Goal: Information Seeking & Learning: Learn about a topic

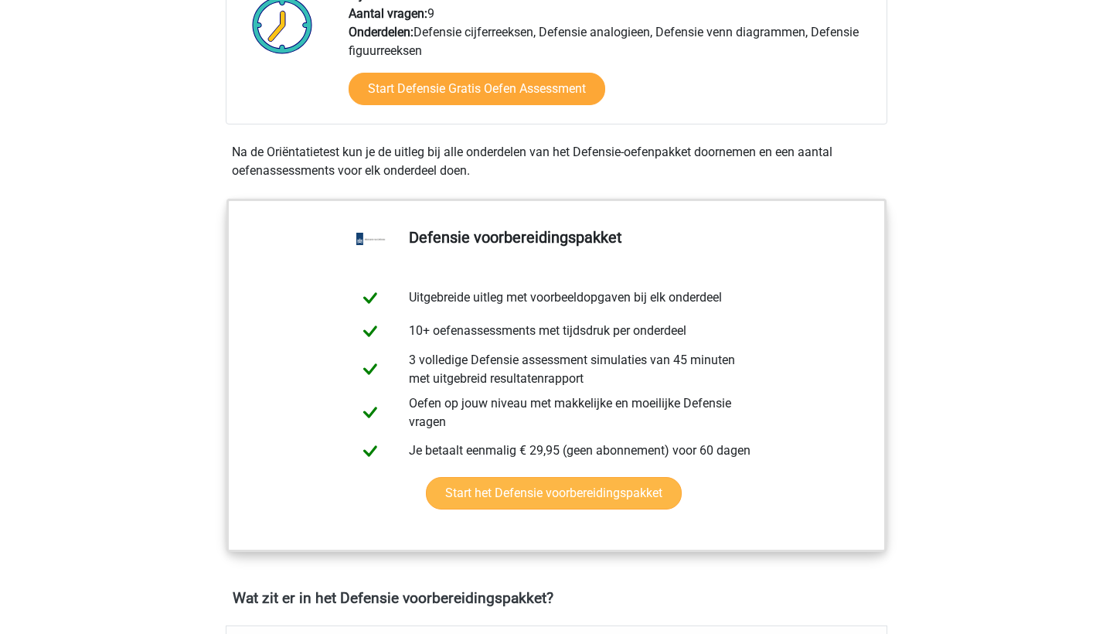
scroll to position [573, 0]
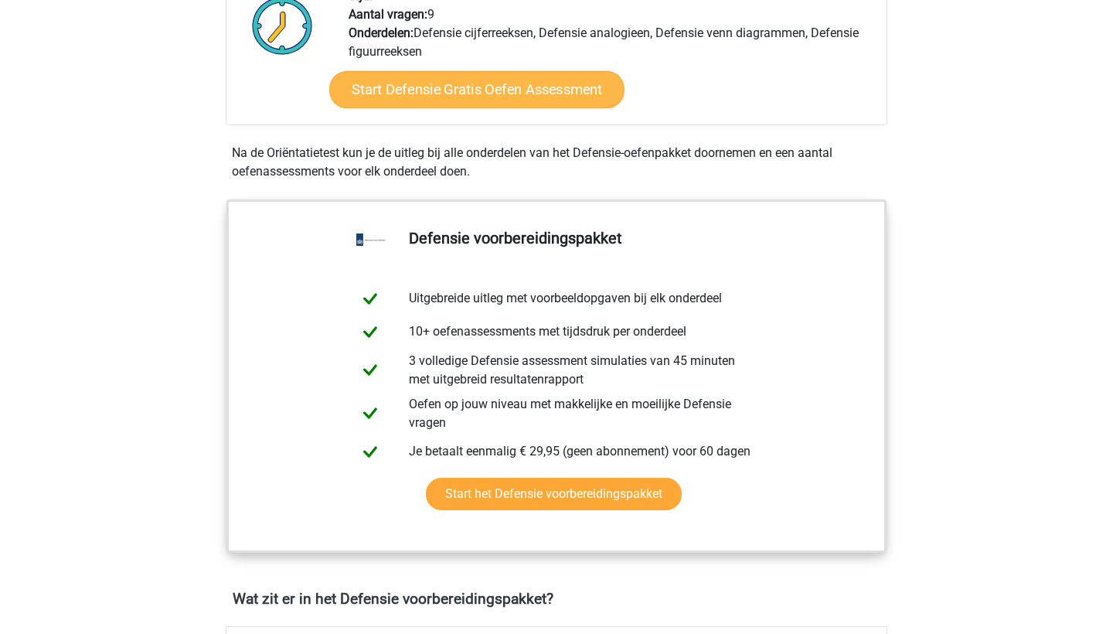
click at [553, 100] on link "Start Defensie Gratis Oefen Assessment" at bounding box center [476, 89] width 295 height 37
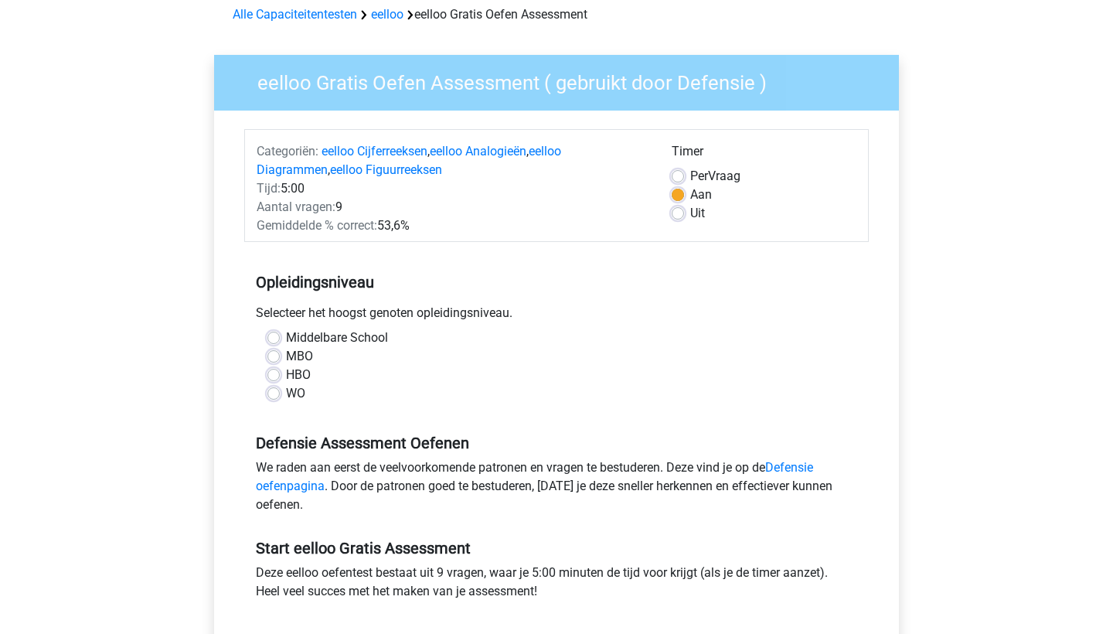
scroll to position [83, 0]
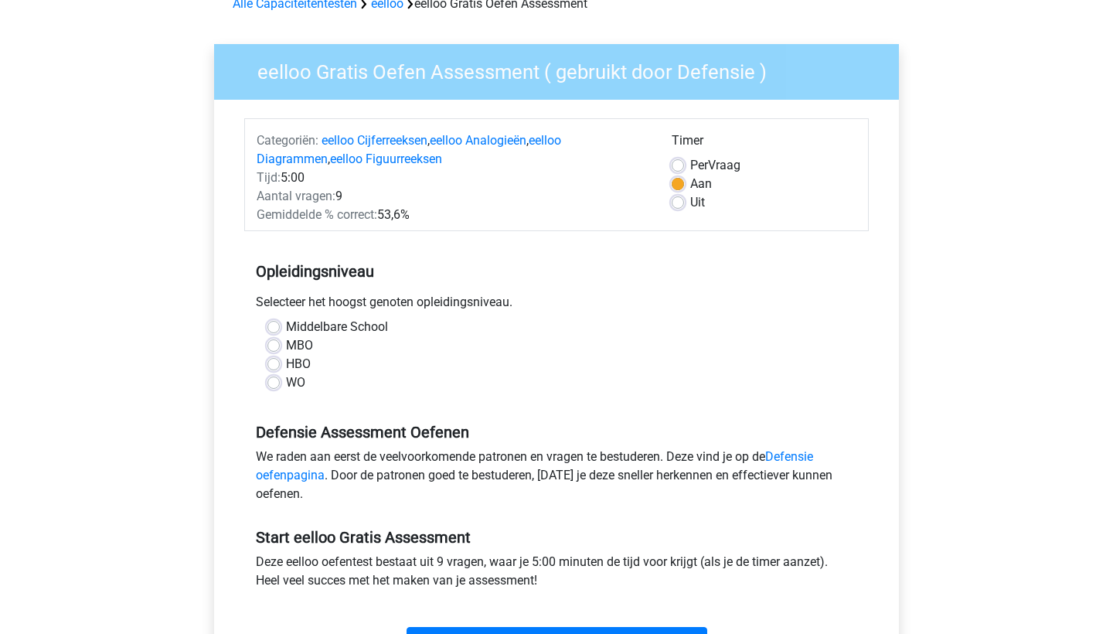
click at [286, 368] on label "HBO" at bounding box center [298, 364] width 25 height 19
click at [274, 368] on input "HBO" at bounding box center [273, 362] width 12 height 15
radio input "true"
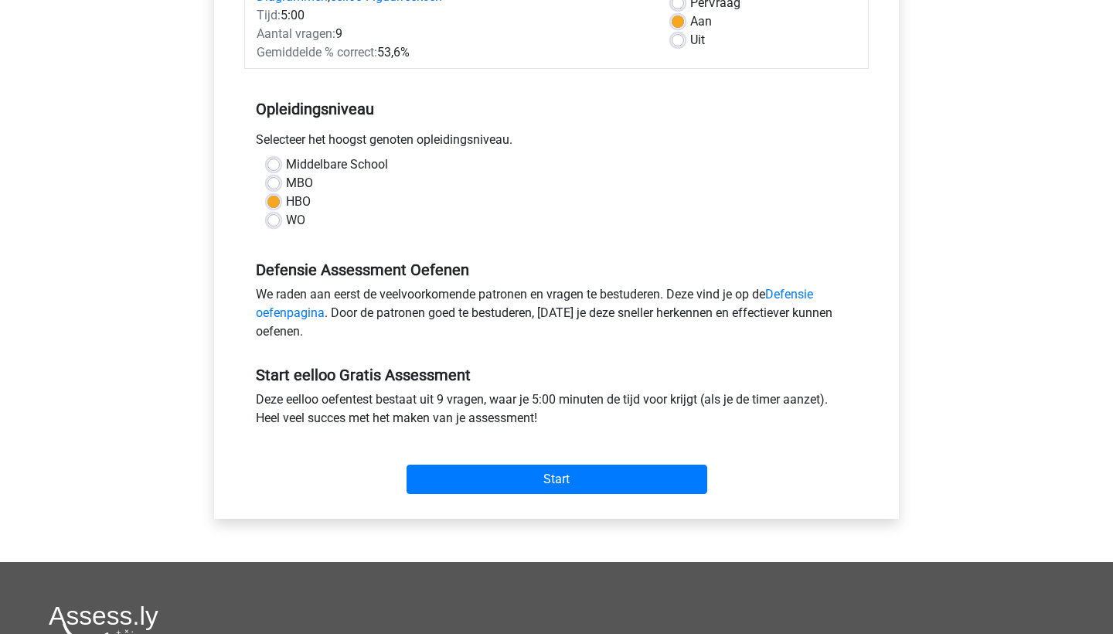
scroll to position [263, 0]
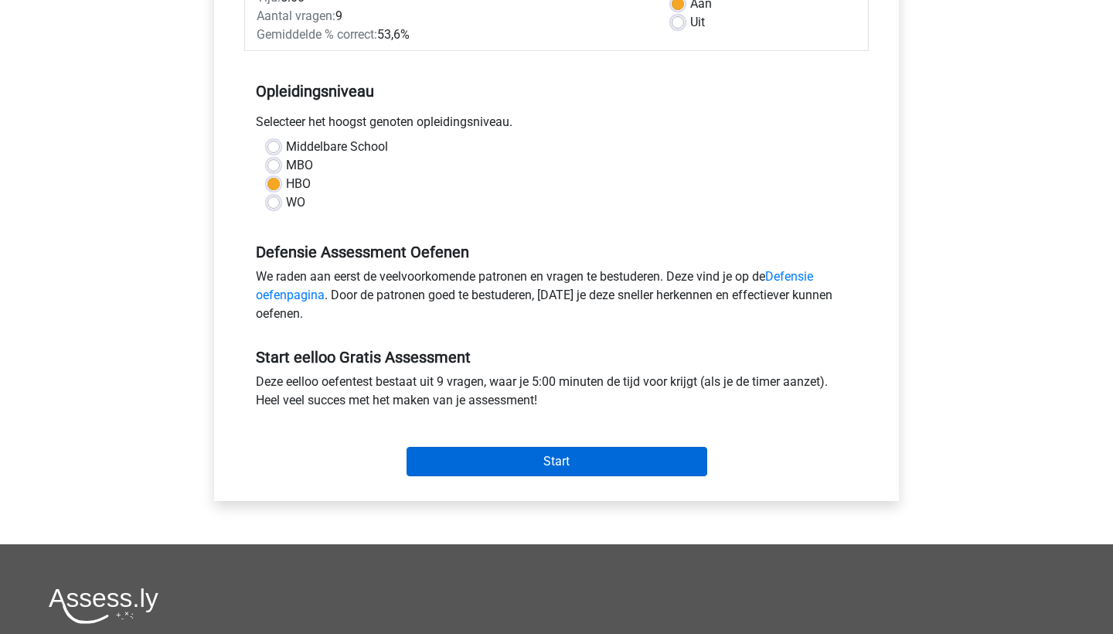
click at [519, 470] on input "Start" at bounding box center [557, 461] width 301 height 29
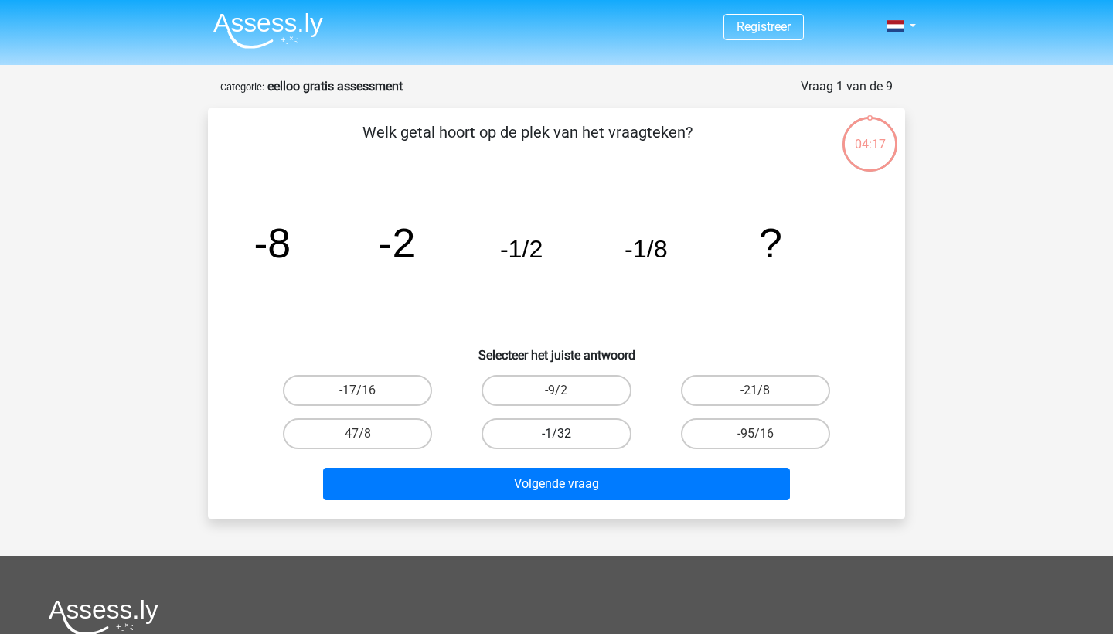
click at [537, 440] on label "-1/32" at bounding box center [556, 433] width 149 height 31
click at [557, 440] on input "-1/32" at bounding box center [562, 439] width 10 height 10
radio input "true"
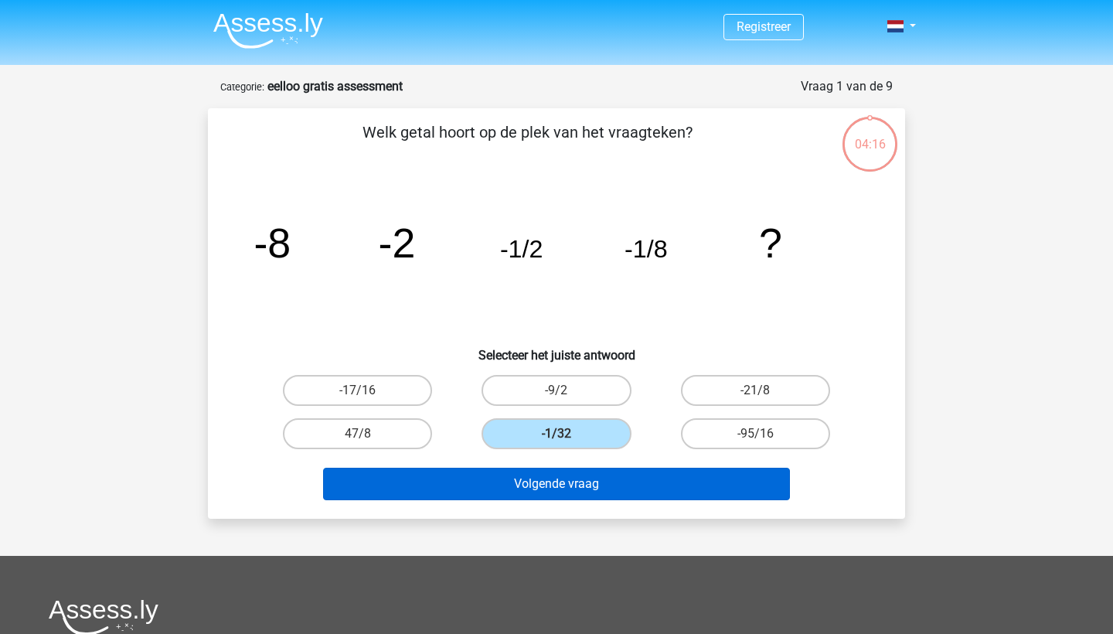
click at [548, 480] on button "Volgende vraag" at bounding box center [557, 484] width 468 height 32
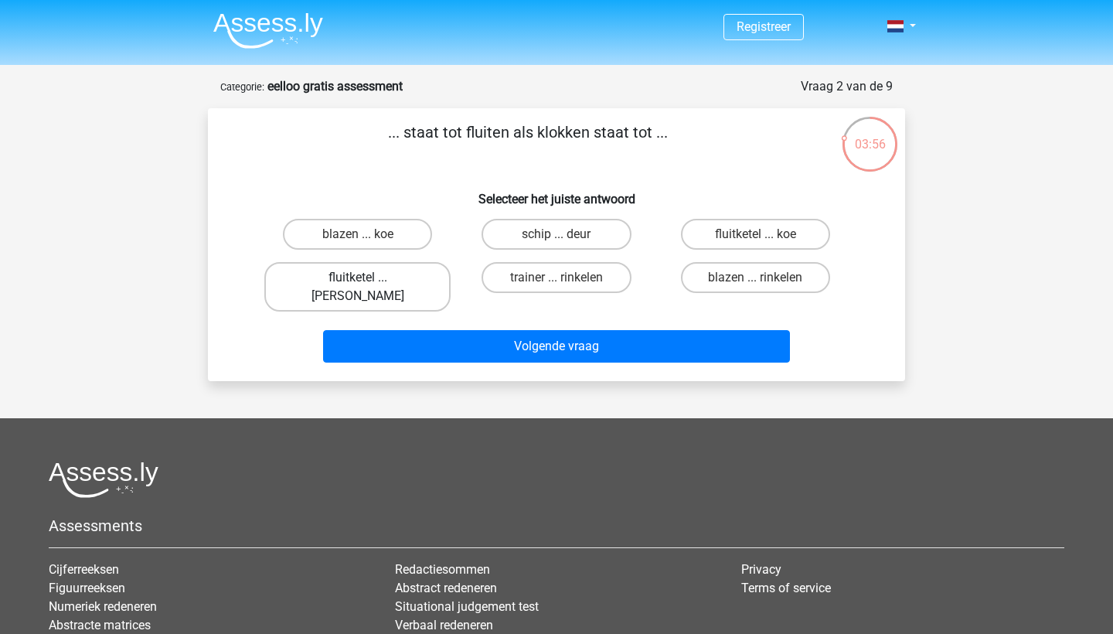
click at [380, 272] on label "fluitketel ... luiden" at bounding box center [357, 286] width 186 height 49
click at [368, 278] on input "fluitketel ... luiden" at bounding box center [363, 283] width 10 height 10
radio input "true"
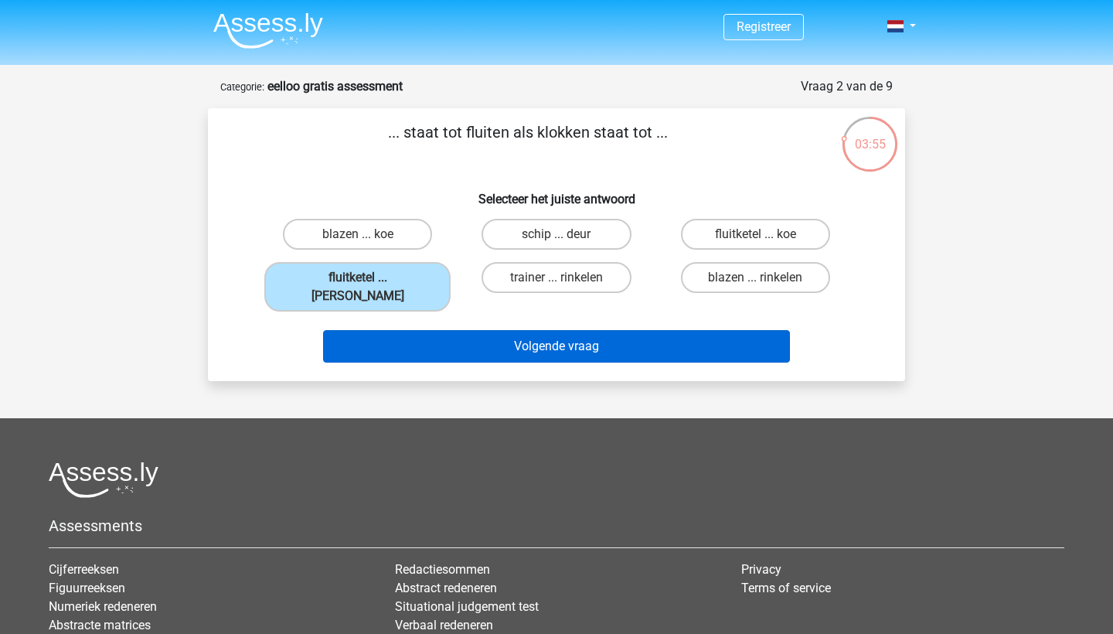
click at [456, 330] on button "Volgende vraag" at bounding box center [557, 346] width 468 height 32
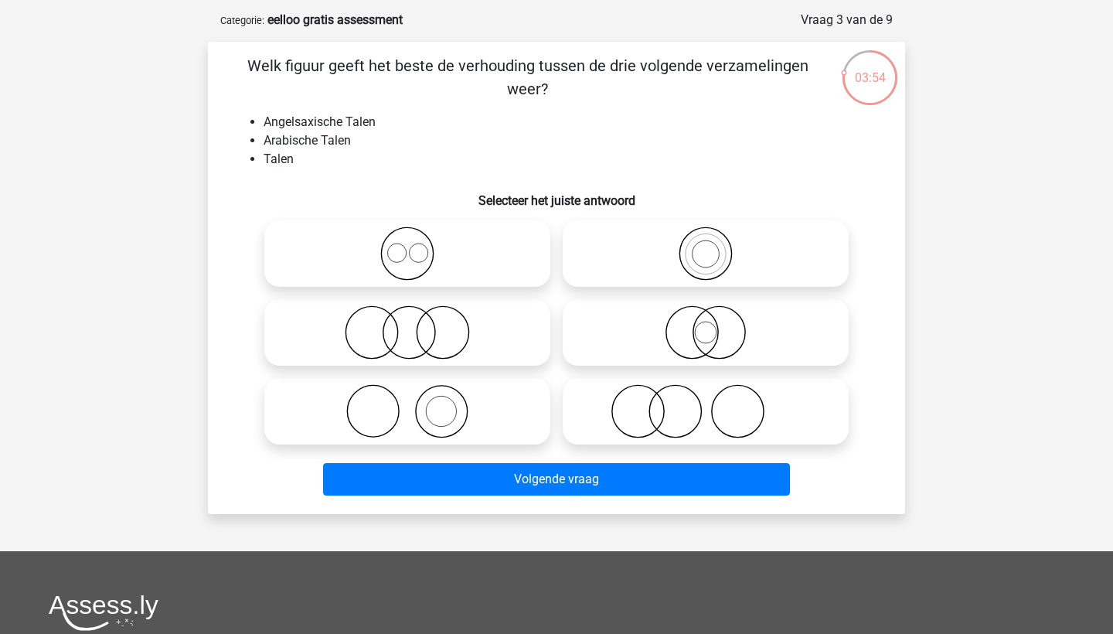
scroll to position [65, 0]
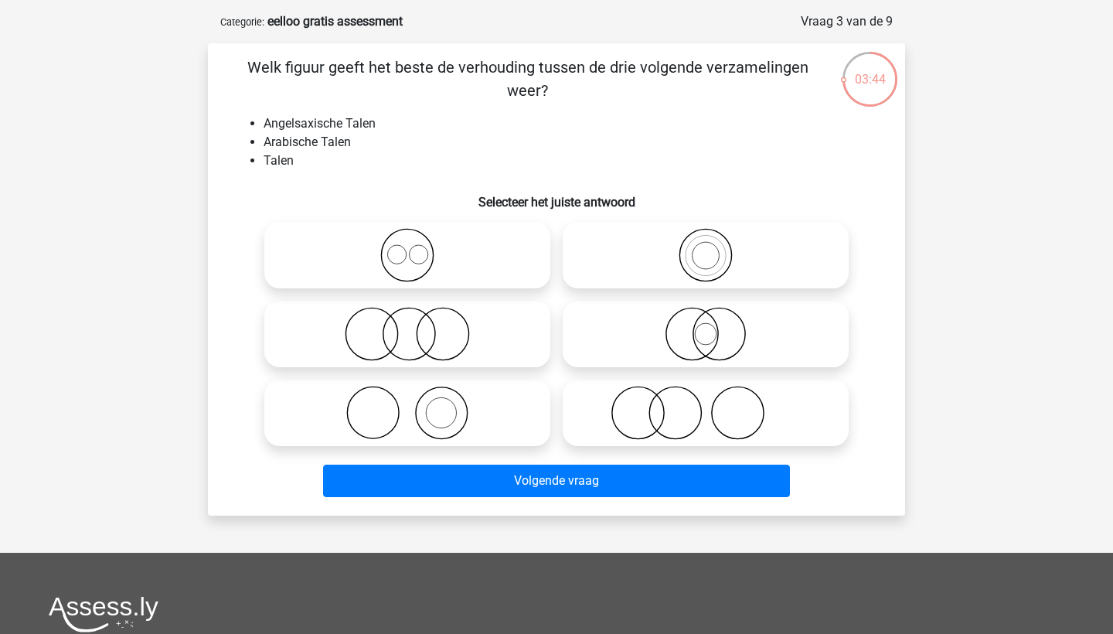
click at [411, 246] on input "radio" at bounding box center [412, 242] width 10 height 10
radio input "true"
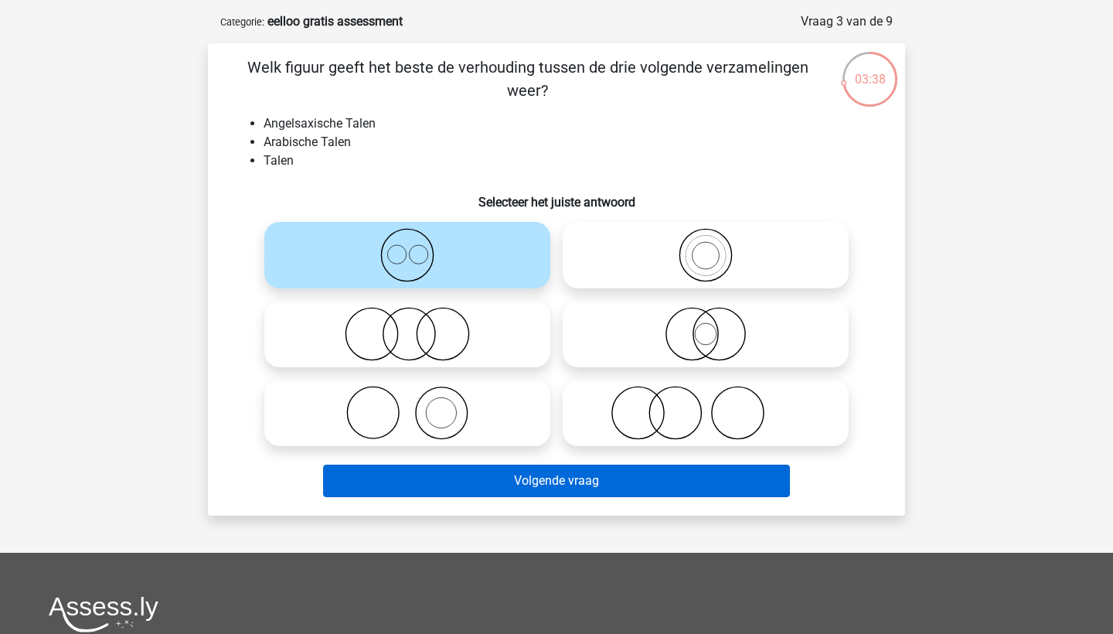
click at [530, 487] on button "Volgende vraag" at bounding box center [557, 481] width 468 height 32
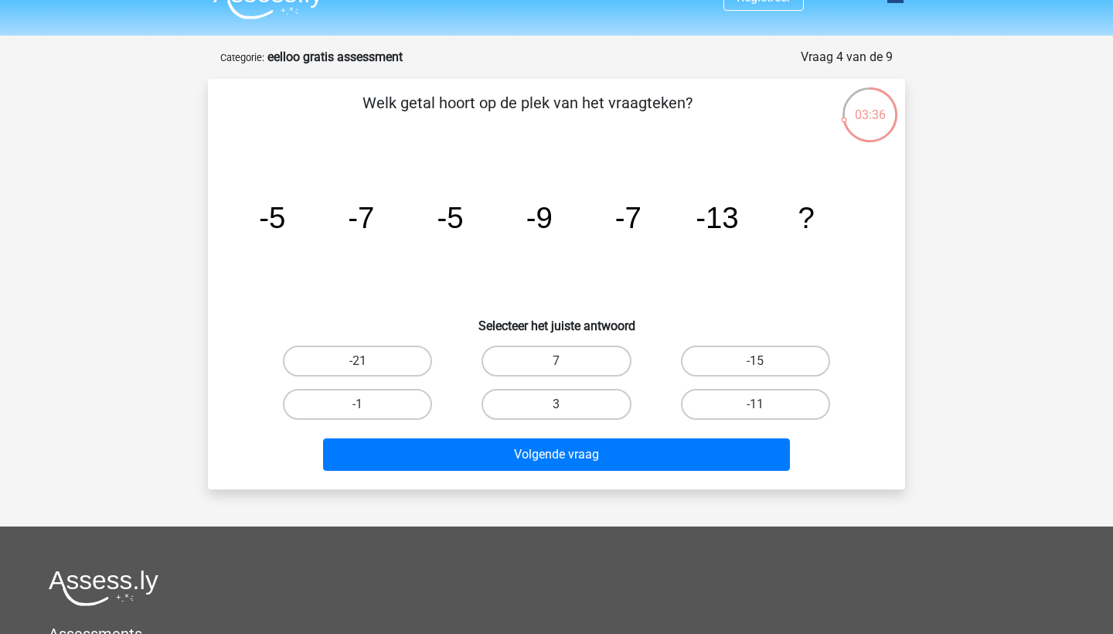
scroll to position [32, 0]
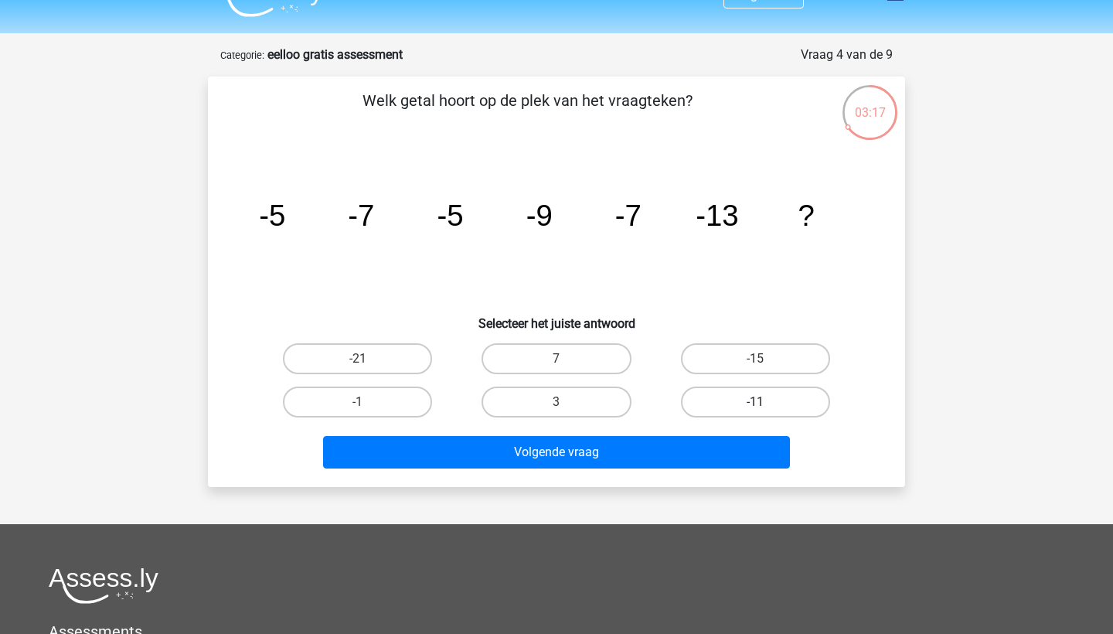
click at [787, 405] on label "-11" at bounding box center [755, 402] width 149 height 31
click at [765, 405] on input "-11" at bounding box center [760, 407] width 10 height 10
radio input "true"
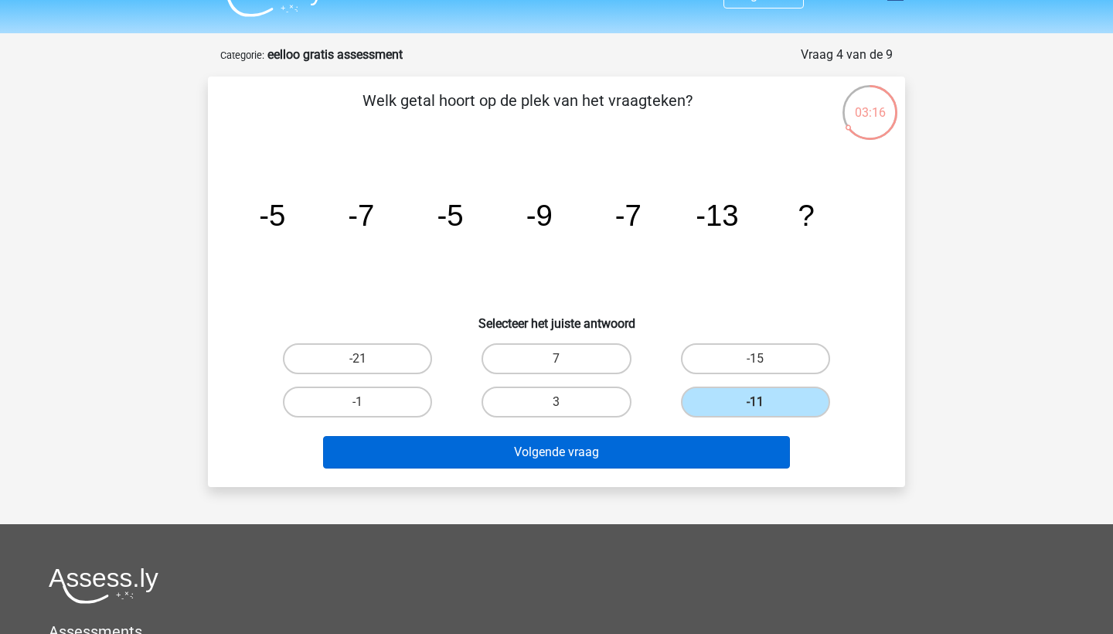
click at [676, 456] on button "Volgende vraag" at bounding box center [557, 452] width 468 height 32
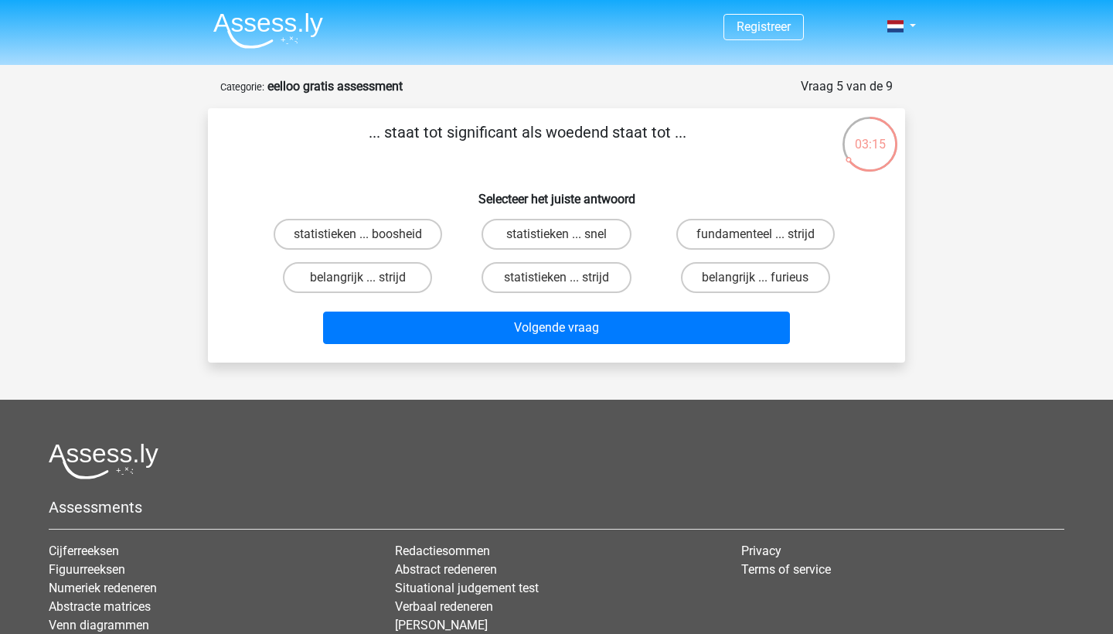
scroll to position [0, 0]
click at [737, 282] on label "belangrijk ... furieus" at bounding box center [755, 277] width 149 height 31
click at [755, 282] on input "belangrijk ... furieus" at bounding box center [760, 283] width 10 height 10
radio input "true"
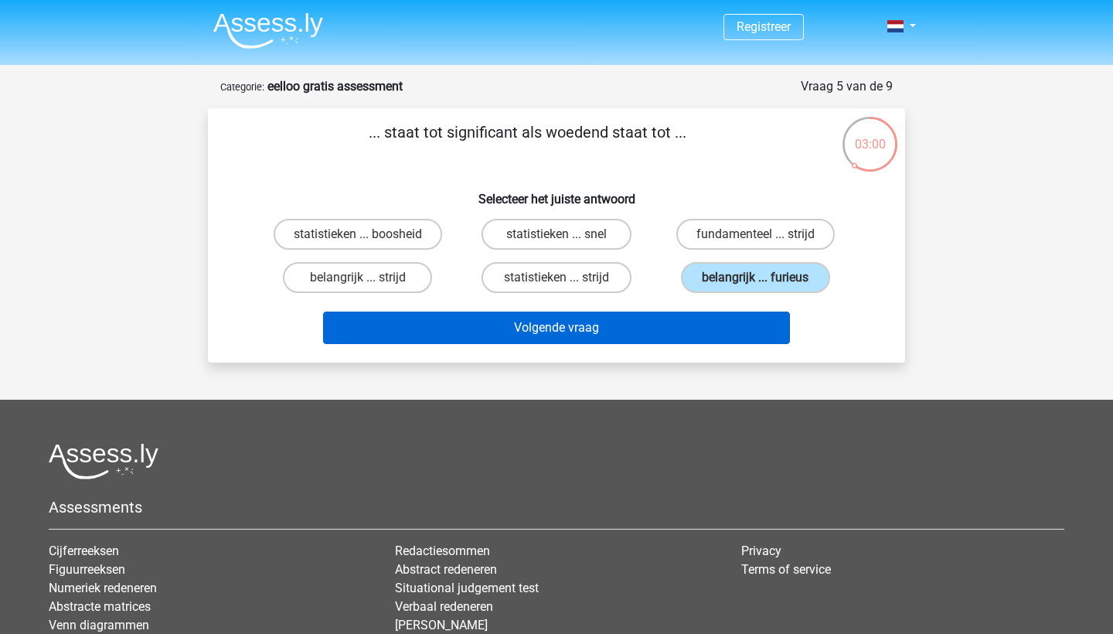
click at [700, 325] on button "Volgende vraag" at bounding box center [557, 328] width 468 height 32
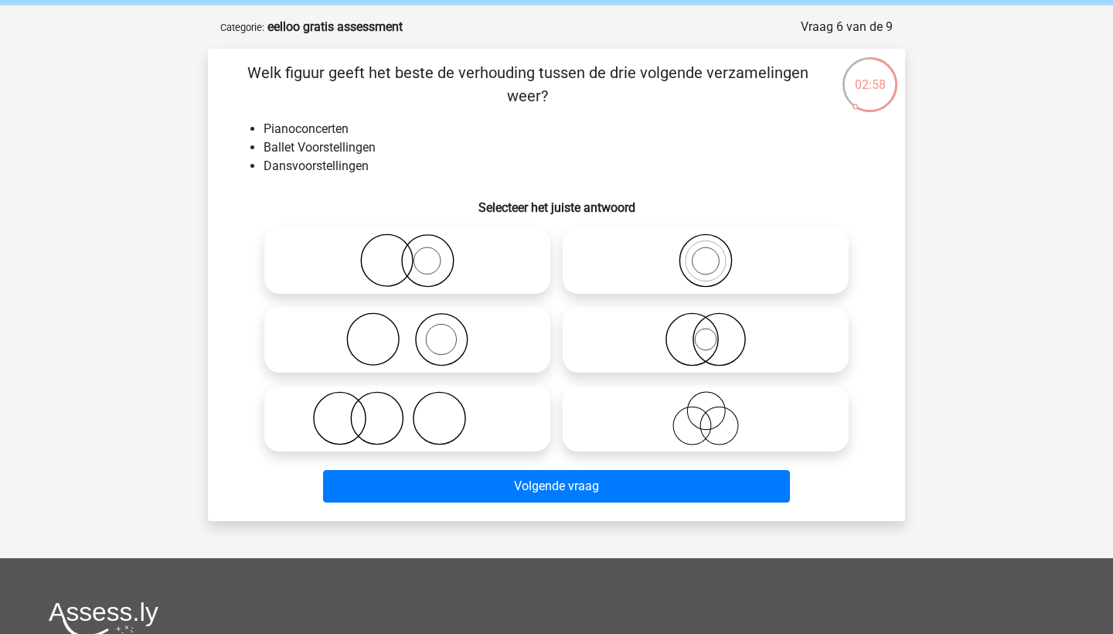
scroll to position [53, 0]
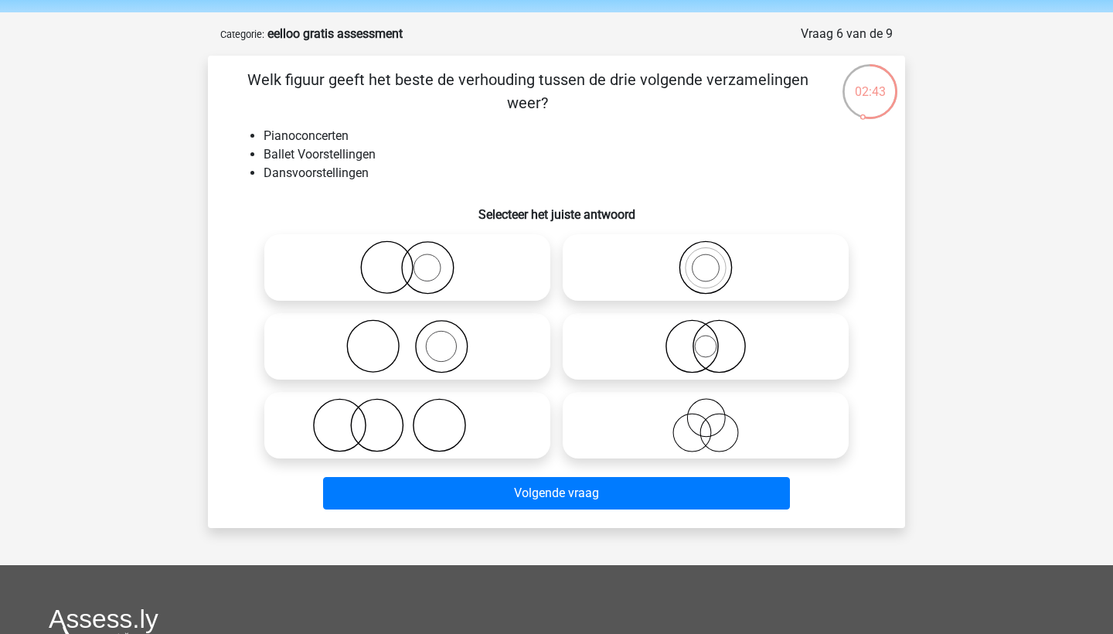
click at [686, 430] on icon at bounding box center [706, 425] width 274 height 54
click at [706, 417] on input "radio" at bounding box center [711, 412] width 10 height 10
radio input "true"
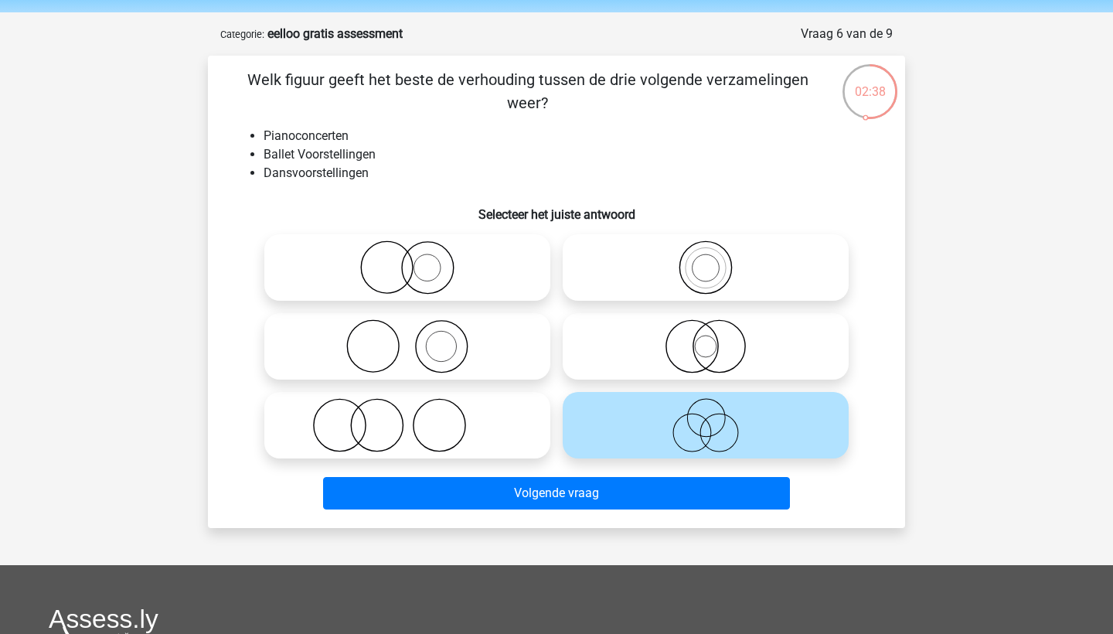
click at [425, 421] on icon at bounding box center [408, 425] width 274 height 54
click at [417, 417] on input "radio" at bounding box center [412, 412] width 10 height 10
radio input "true"
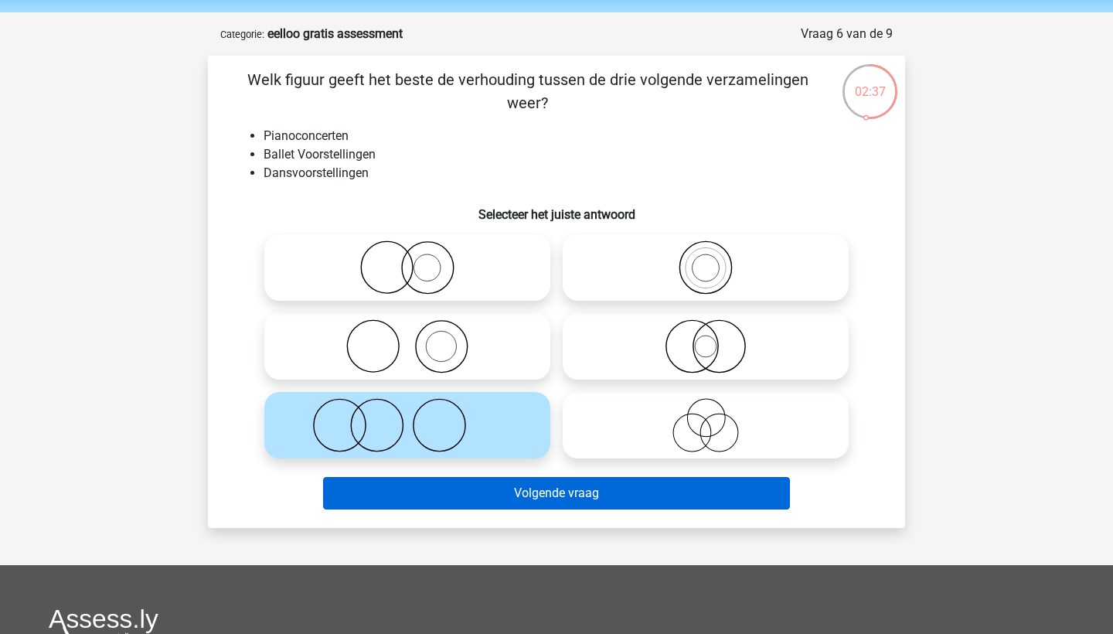
click at [465, 499] on button "Volgende vraag" at bounding box center [557, 493] width 468 height 32
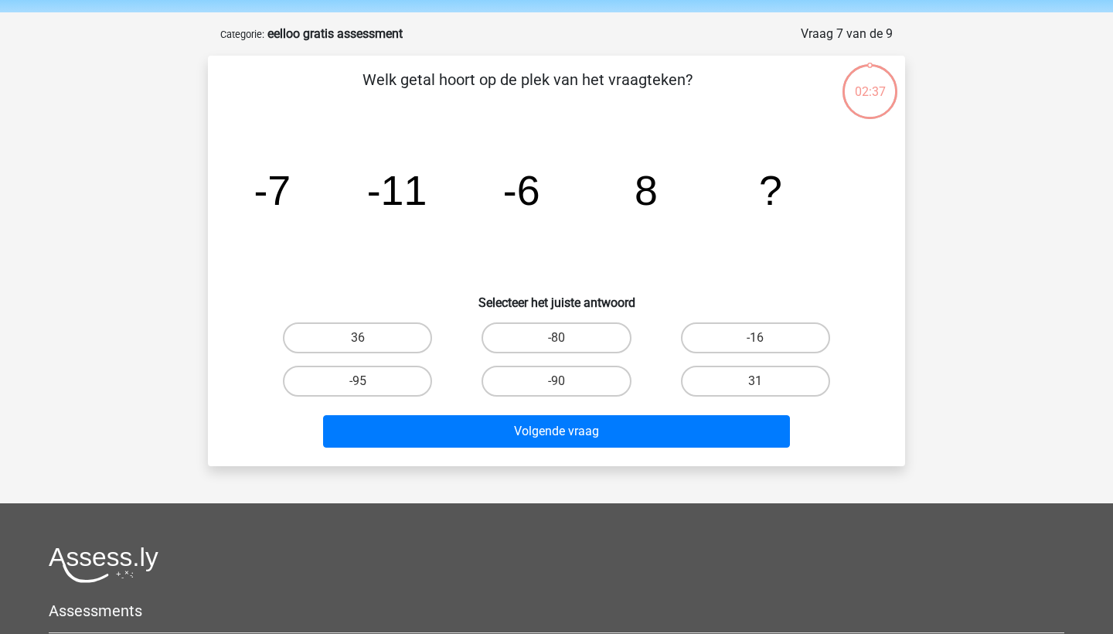
scroll to position [77, 0]
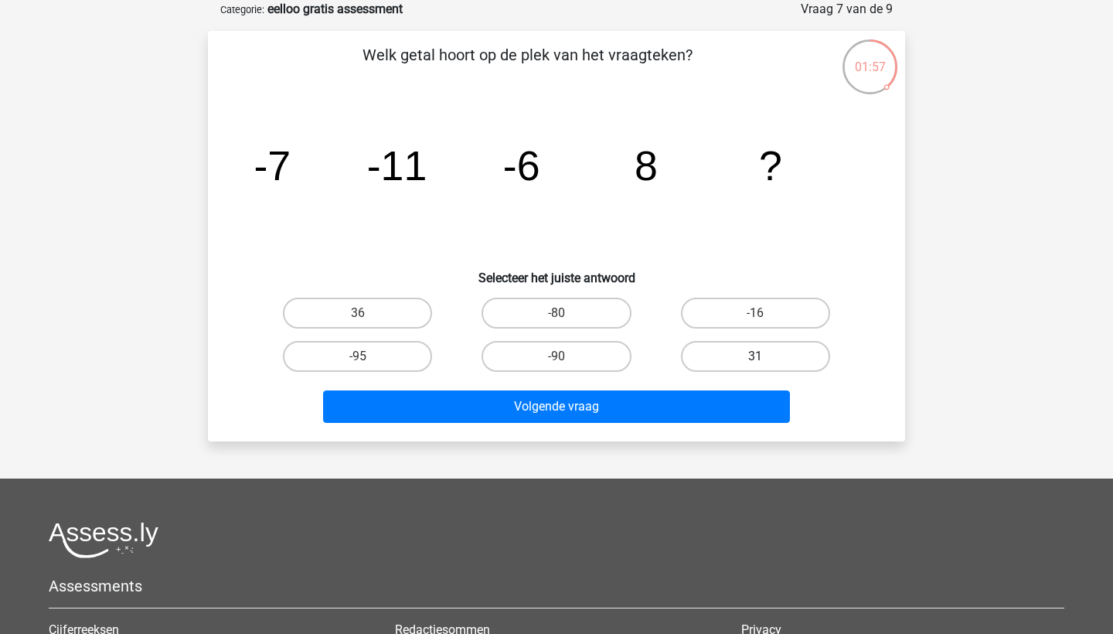
click at [731, 347] on label "31" at bounding box center [755, 356] width 149 height 31
click at [755, 356] on input "31" at bounding box center [760, 361] width 10 height 10
radio input "true"
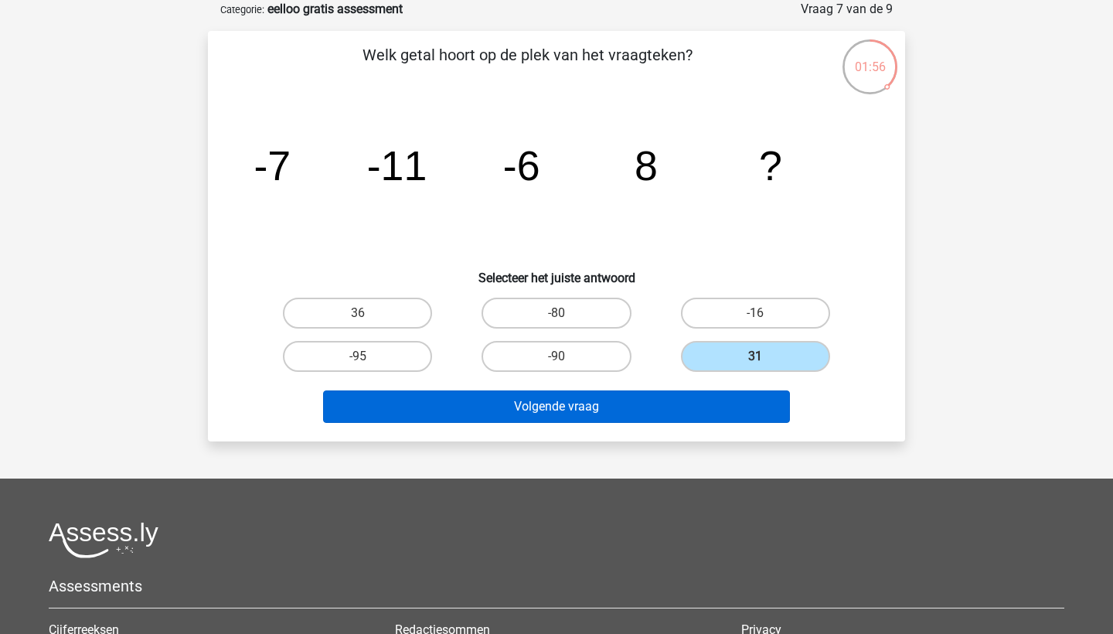
click at [697, 390] on button "Volgende vraag" at bounding box center [557, 406] width 468 height 32
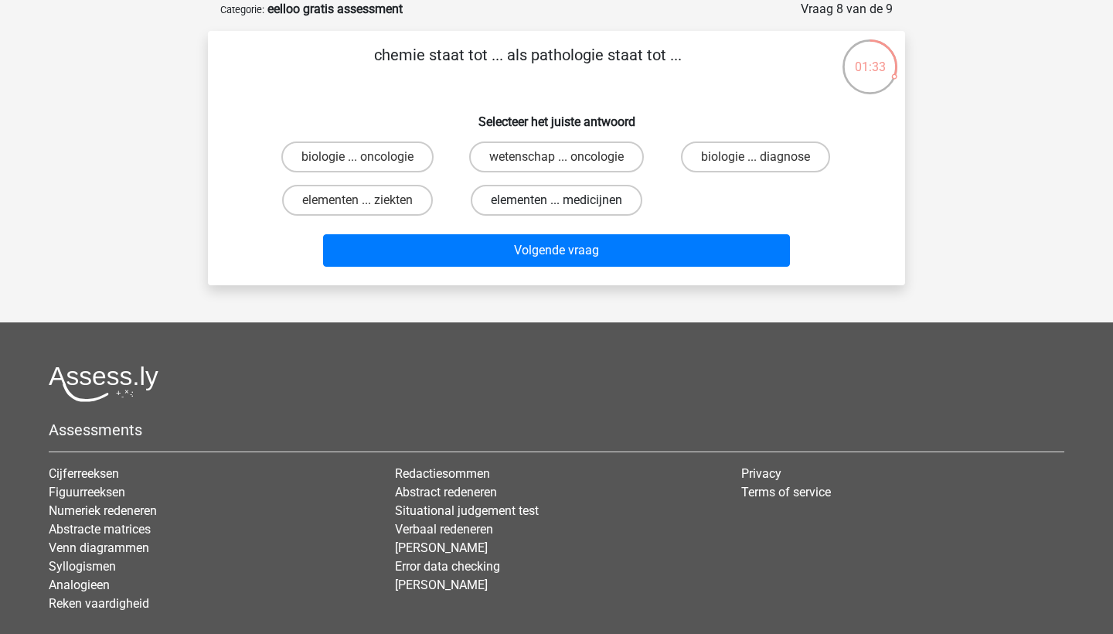
drag, startPoint x: 650, startPoint y: 196, endPoint x: 639, endPoint y: 196, distance: 11.6
click at [639, 196] on div "elementen ... medicijnen" at bounding box center [556, 200] width 199 height 43
click at [625, 196] on label "elementen ... medicijnen" at bounding box center [557, 200] width 172 height 31
click at [567, 200] on input "elementen ... medicijnen" at bounding box center [562, 205] width 10 height 10
radio input "true"
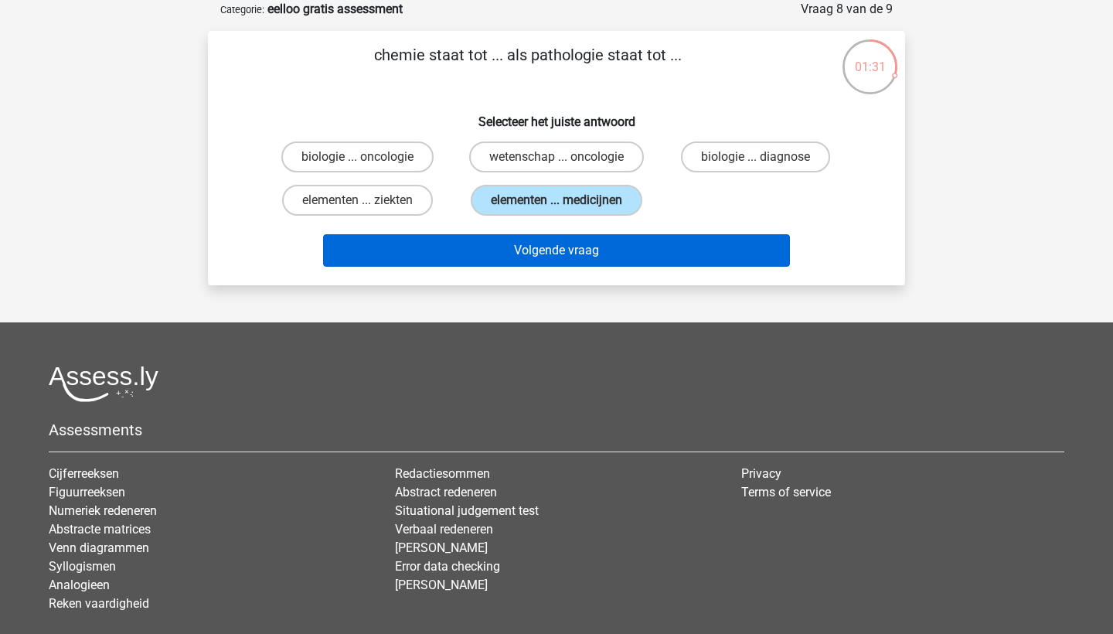
click at [627, 266] on button "Volgende vraag" at bounding box center [557, 250] width 468 height 32
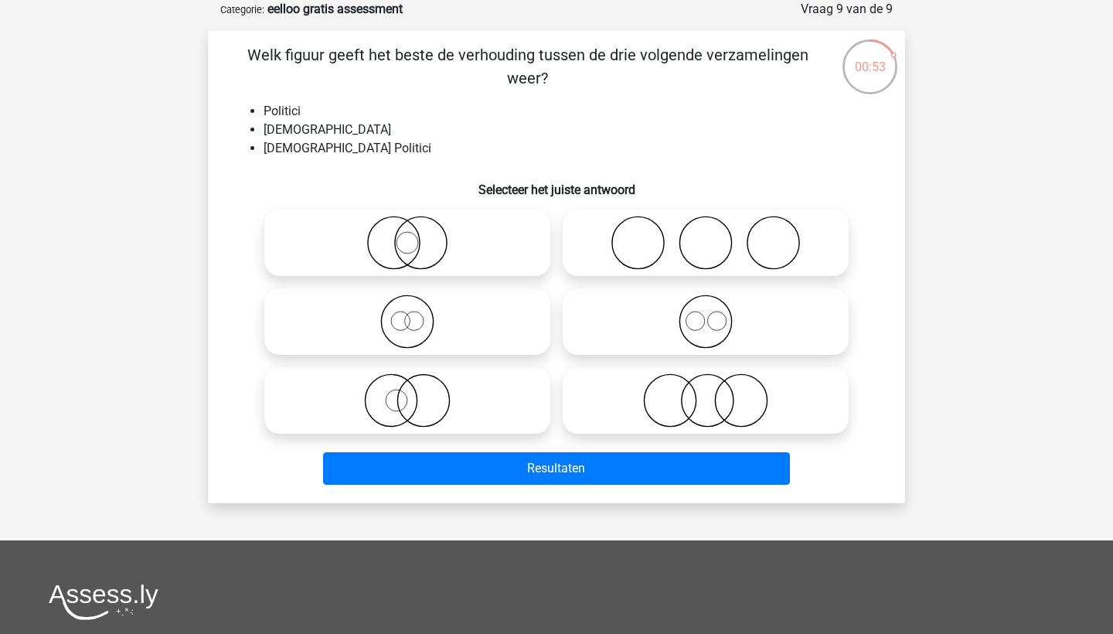
click at [469, 206] on div at bounding box center [407, 242] width 298 height 79
click at [494, 433] on label at bounding box center [407, 400] width 286 height 66
click at [417, 393] on input "radio" at bounding box center [412, 388] width 10 height 10
radio input "true"
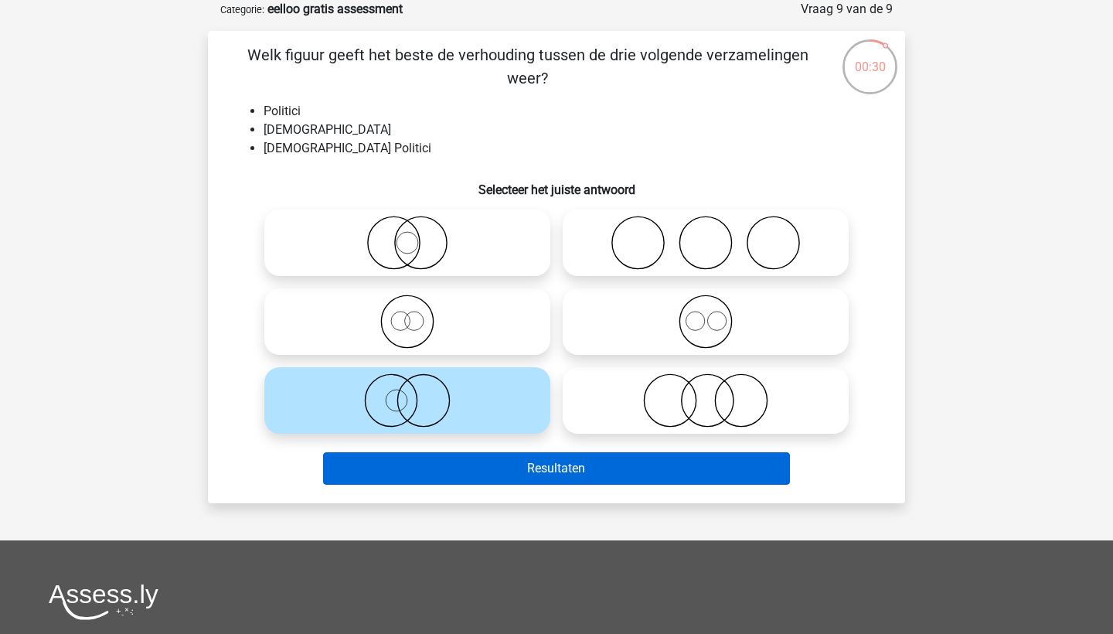
click at [435, 479] on button "Resultaten" at bounding box center [557, 468] width 468 height 32
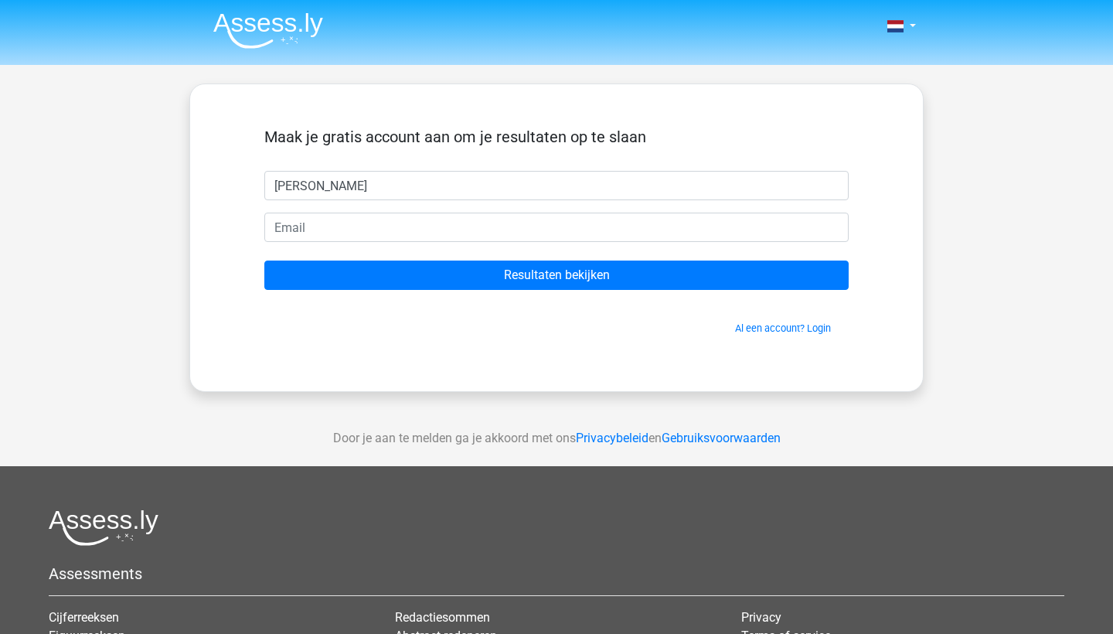
type input "[PERSON_NAME]"
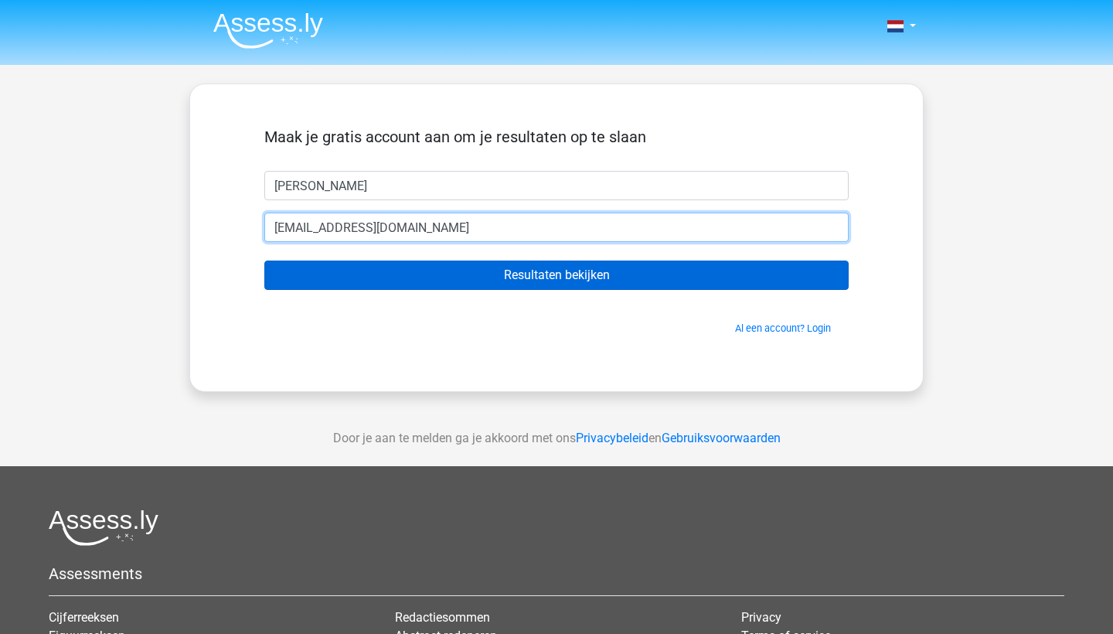
type input "pietervanopstal5@gmail.com"
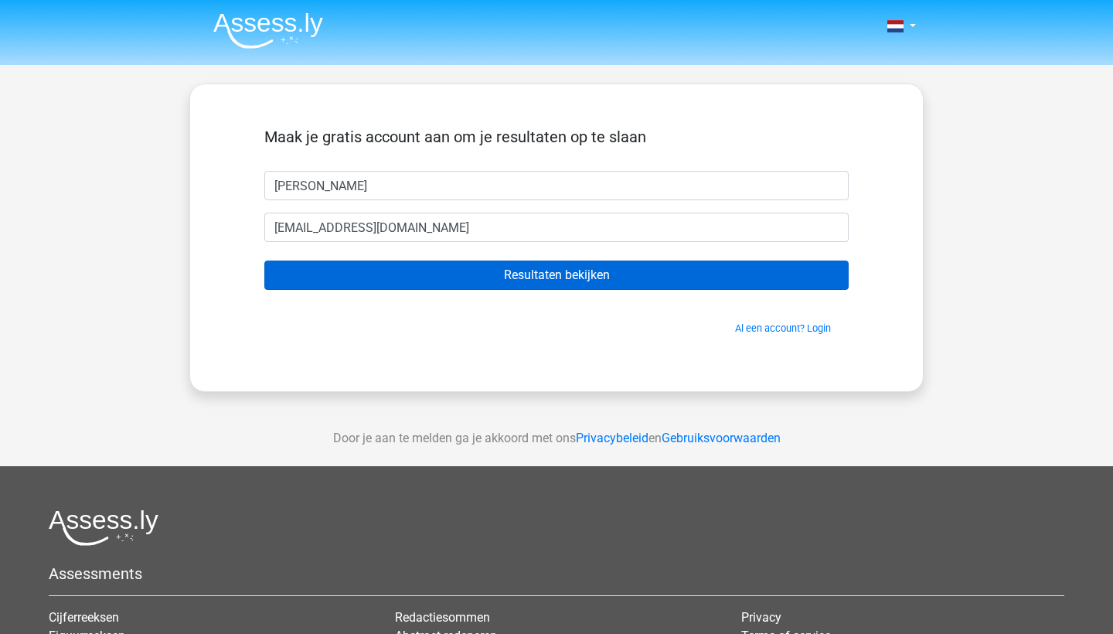
click at [634, 265] on input "Resultaten bekijken" at bounding box center [556, 275] width 584 height 29
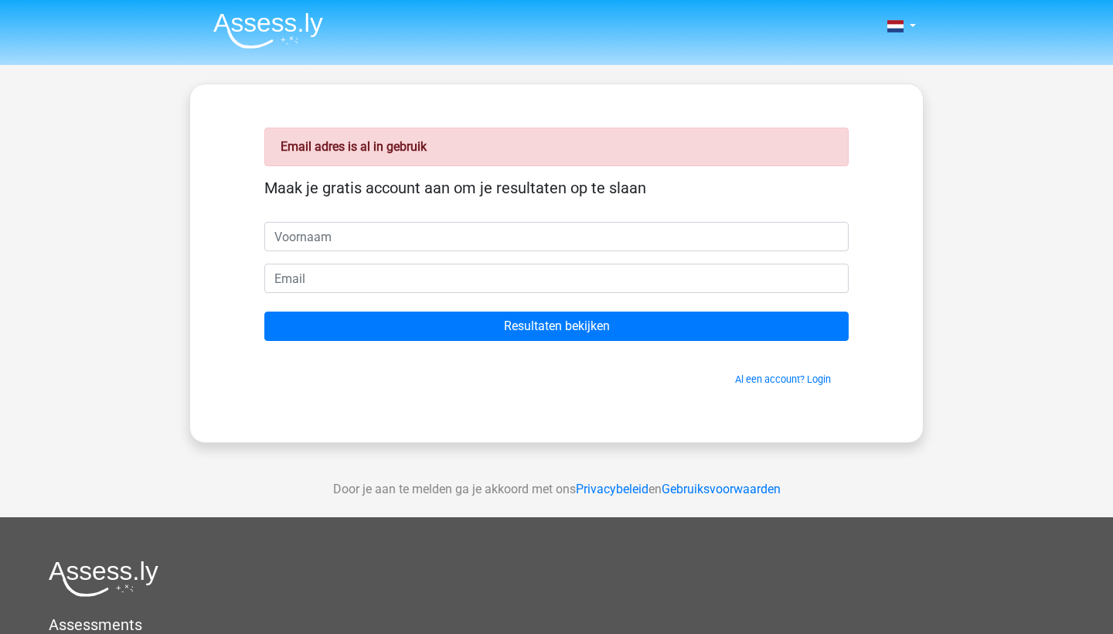
click at [771, 393] on div "Email adres is al in gebruik Maak je gratis account aan om je resultaten op te …" at bounding box center [556, 263] width 659 height 284
click at [771, 386] on span "Al een account? Login" at bounding box center [557, 379] width 572 height 15
click at [771, 381] on link "Al een account? Login" at bounding box center [783, 379] width 96 height 12
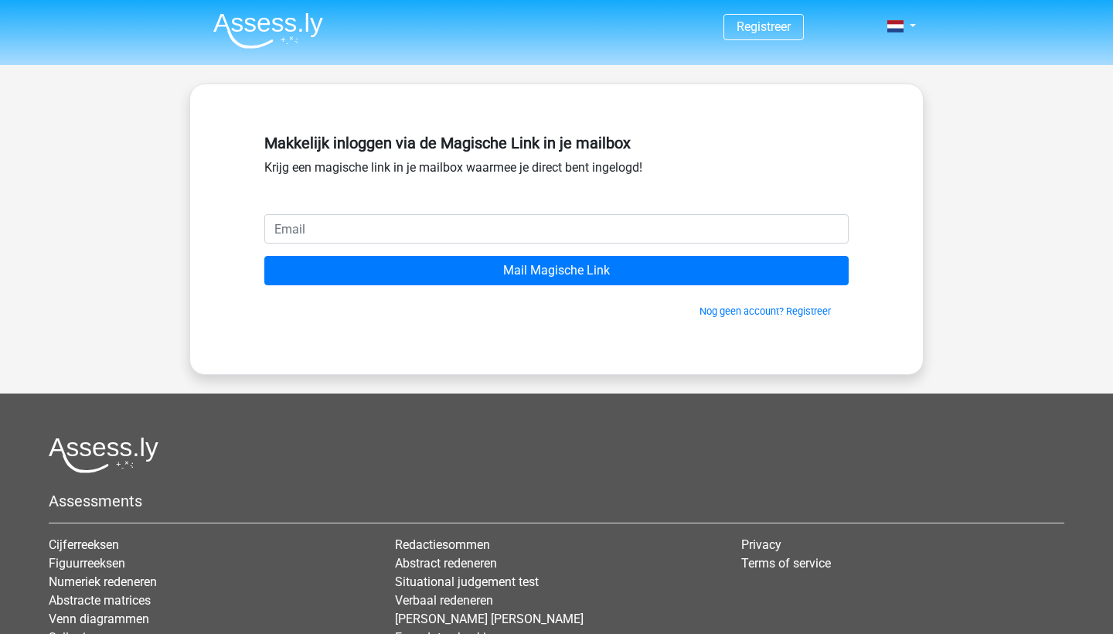
click at [550, 226] on input "email" at bounding box center [556, 228] width 584 height 29
click at [826, 226] on input "email" at bounding box center [556, 228] width 584 height 29
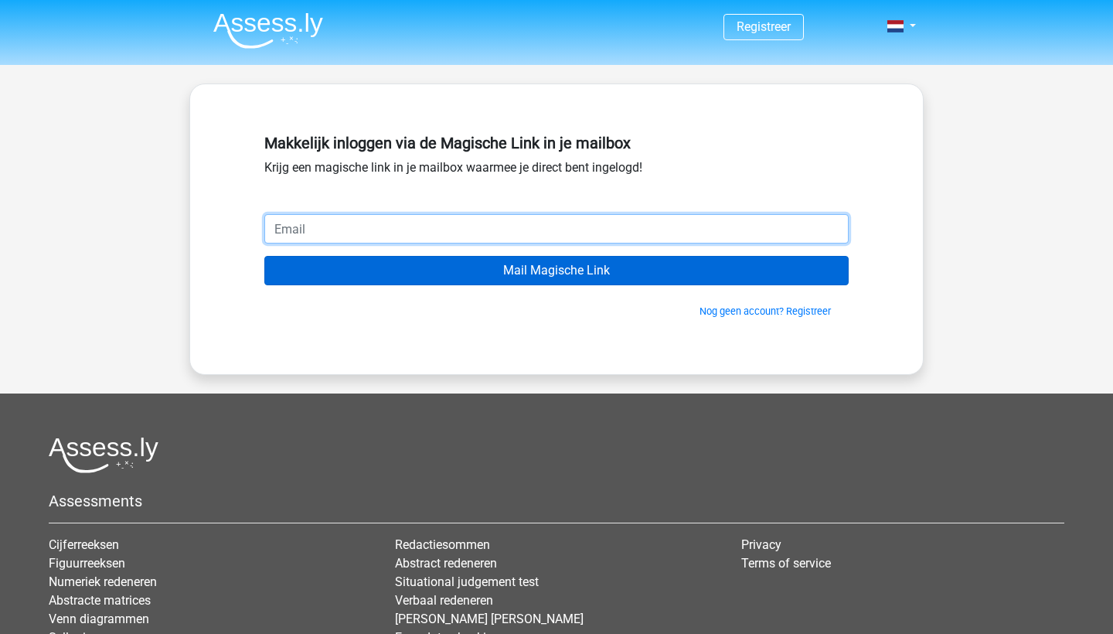
type input "pietervanopstal5@gmail.com"
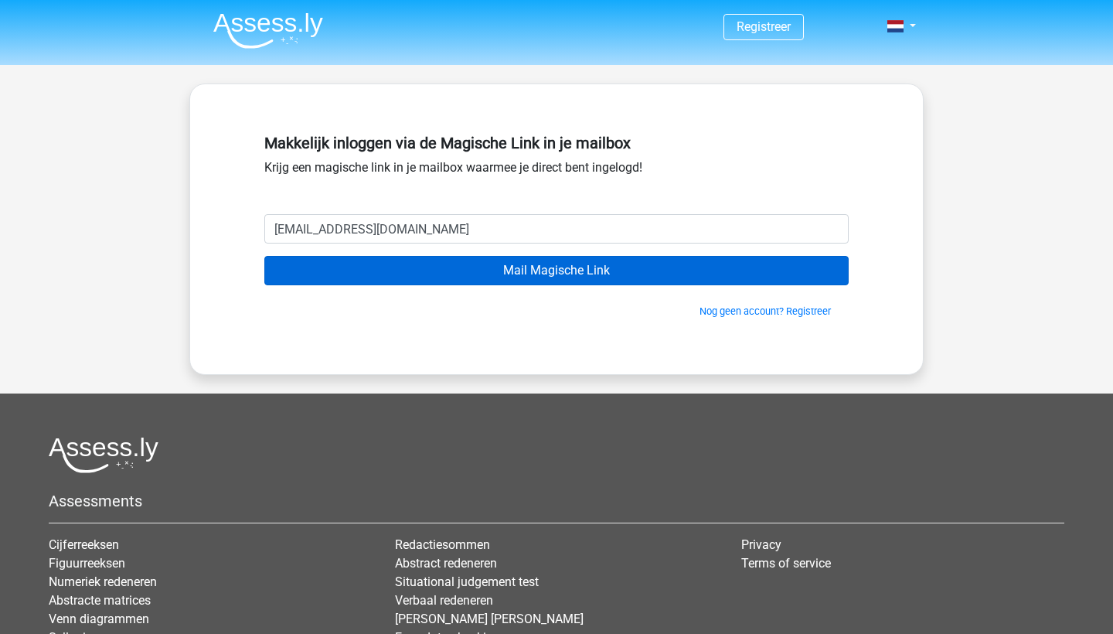
click at [673, 282] on input "Mail Magische Link" at bounding box center [556, 270] width 584 height 29
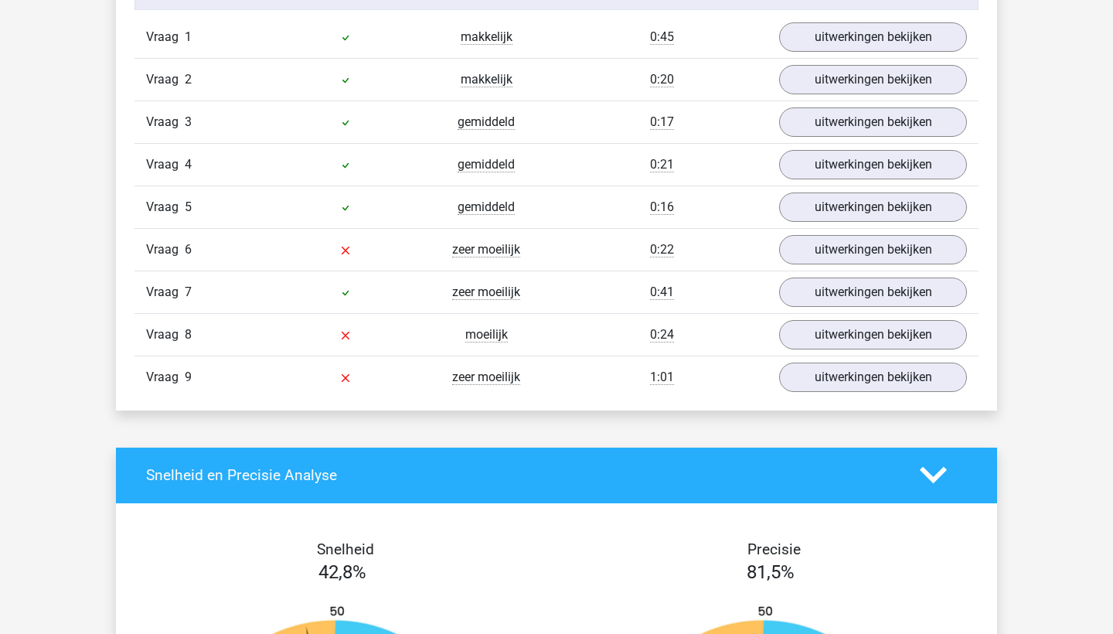
scroll to position [1830, 0]
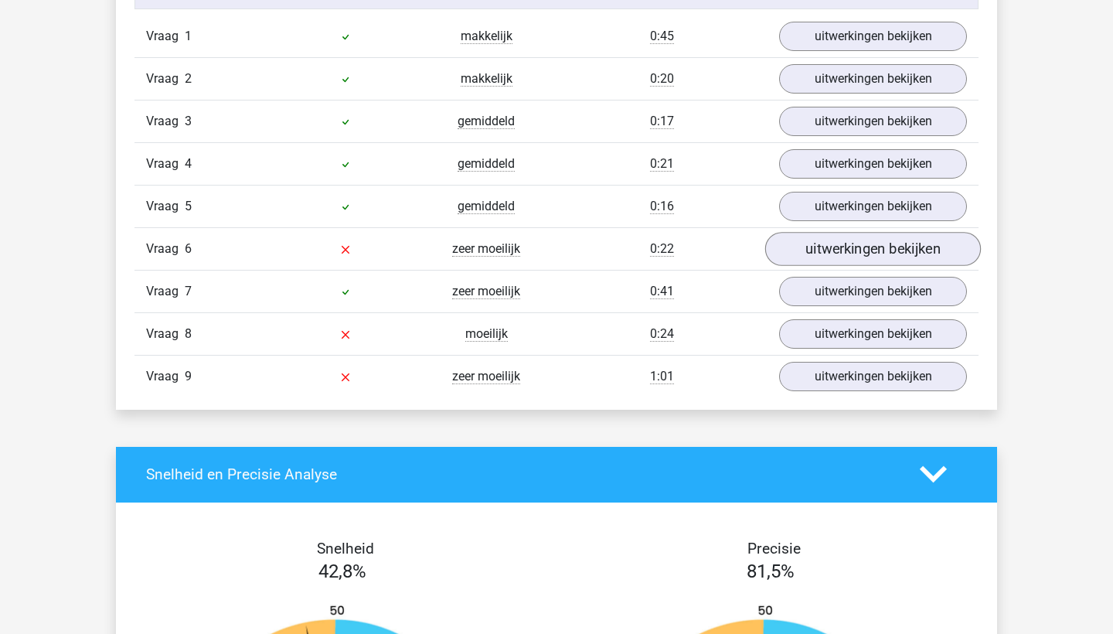
click at [848, 247] on link "uitwerkingen bekijken" at bounding box center [873, 249] width 216 height 34
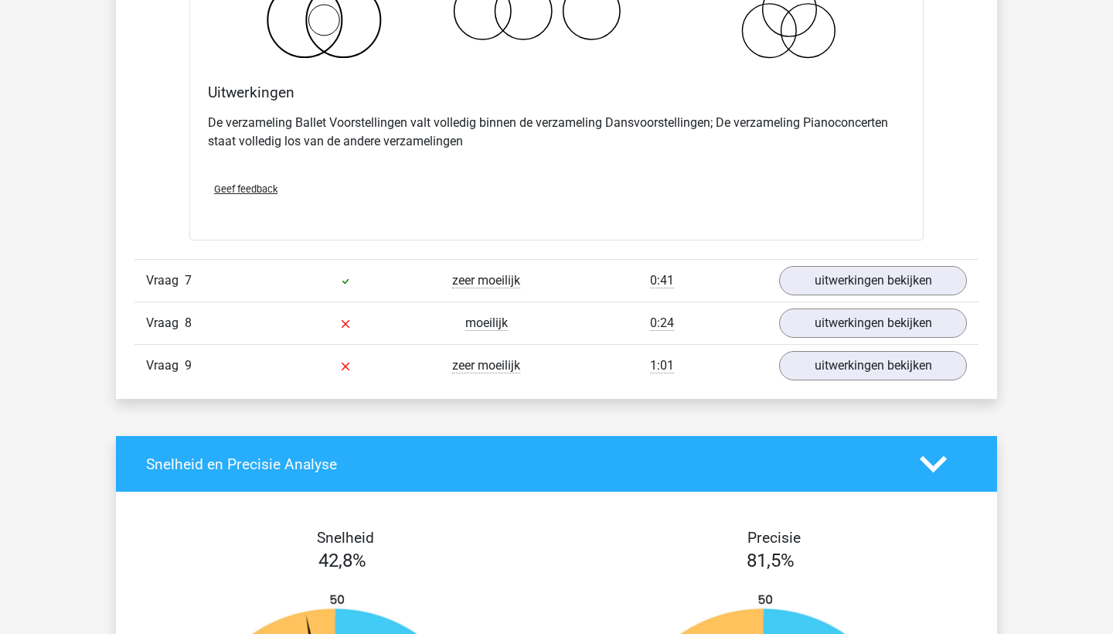
scroll to position [2433, 0]
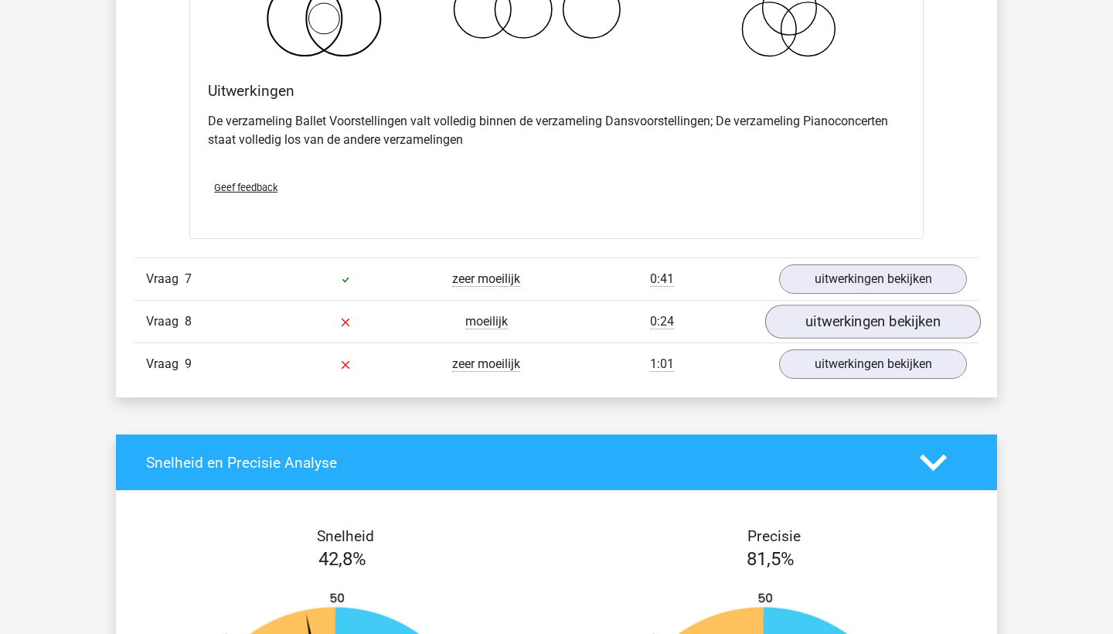
click at [879, 312] on link "uitwerkingen bekijken" at bounding box center [873, 322] width 216 height 34
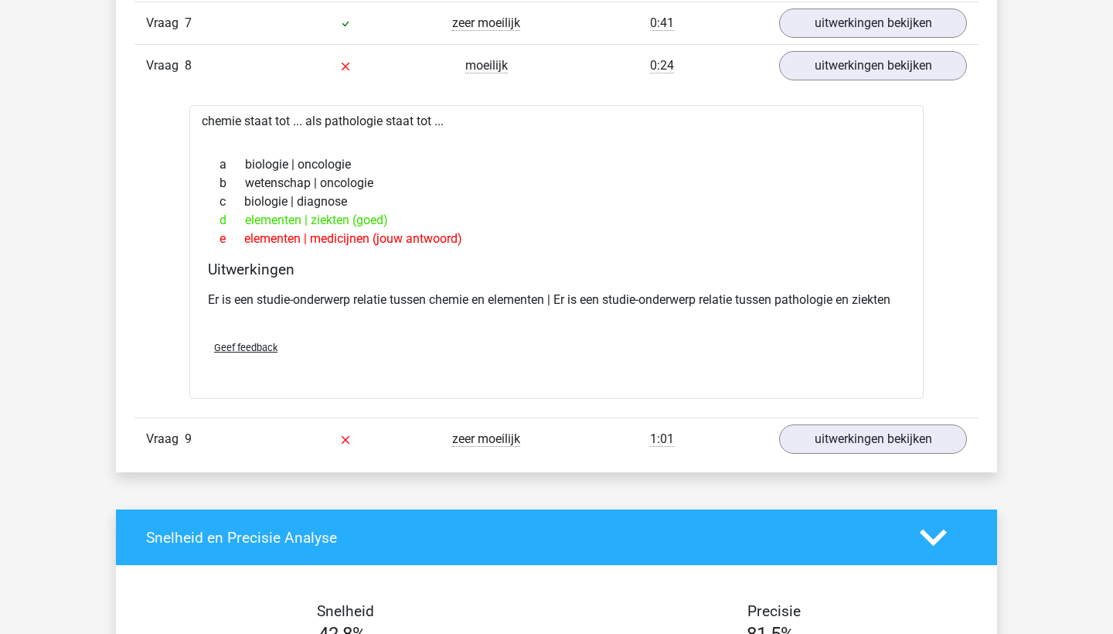
scroll to position [2692, 0]
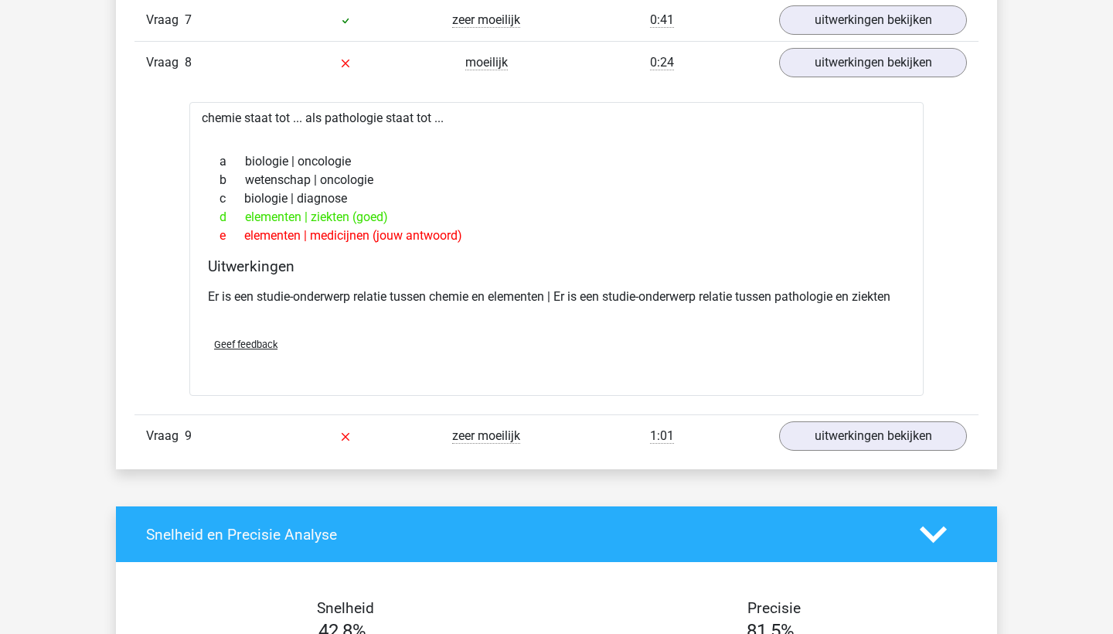
click at [832, 447] on link "uitwerkingen bekijken" at bounding box center [873, 437] width 216 height 34
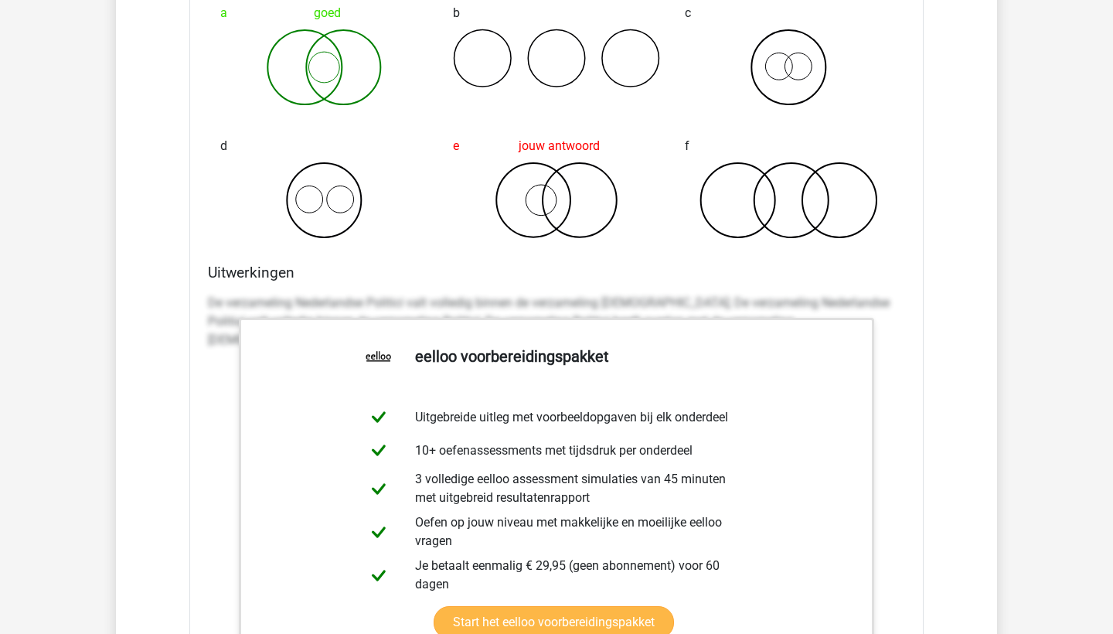
scroll to position [3281, 0]
